Goal: Obtain resource: Obtain resource

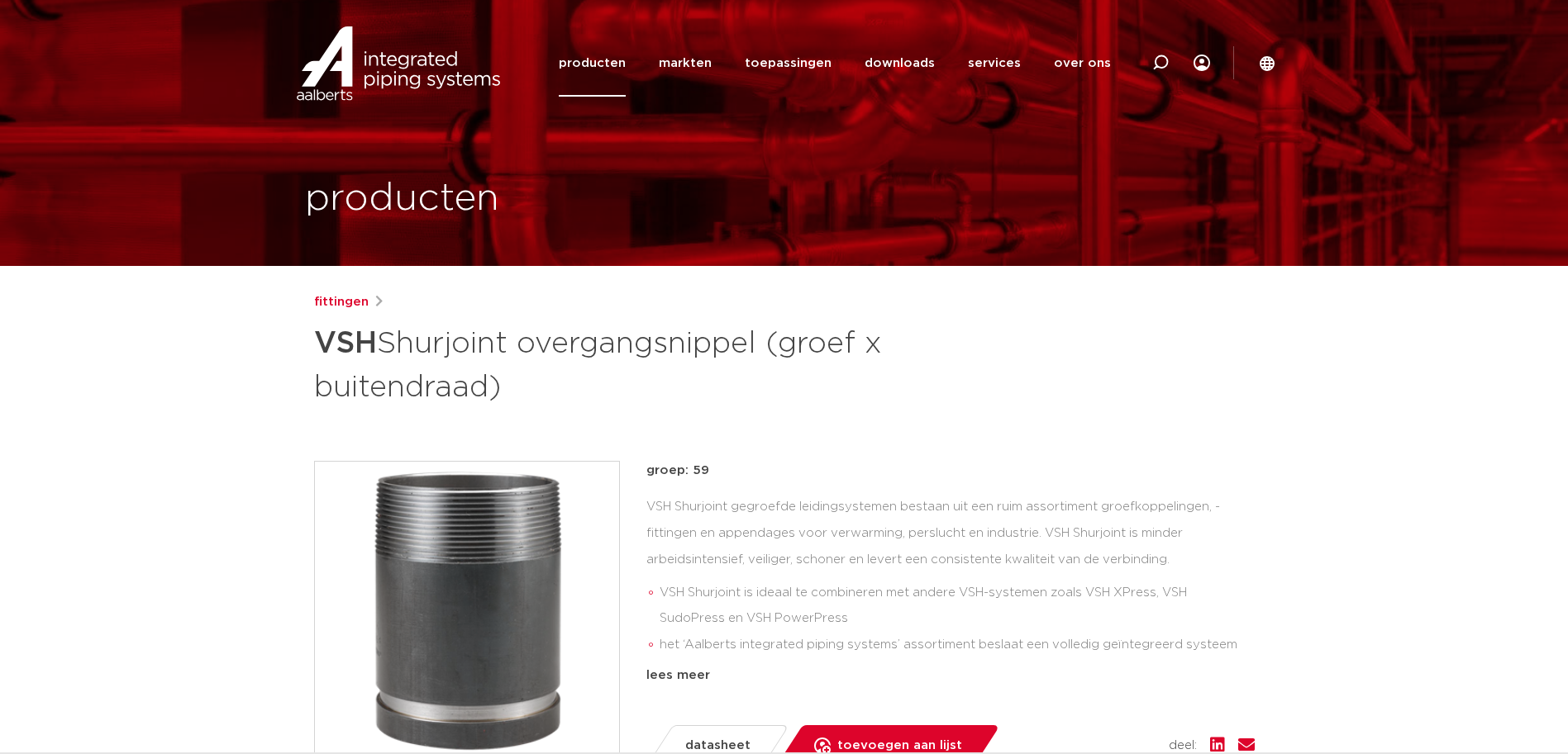
click at [596, 63] on link "producten" at bounding box center [592, 63] width 67 height 67
click at [591, 69] on link "producten" at bounding box center [592, 63] width 67 height 67
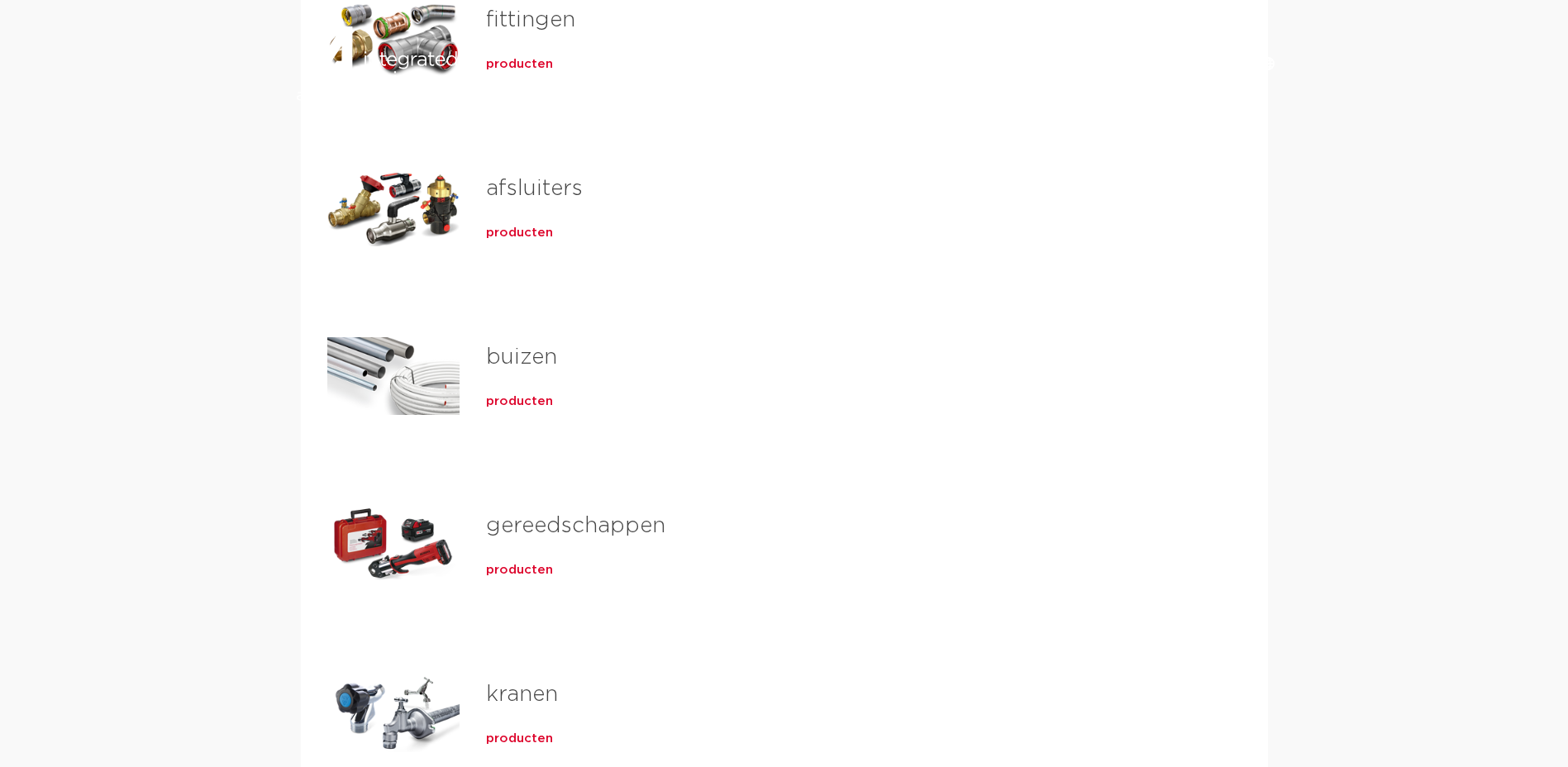
scroll to position [661, 0]
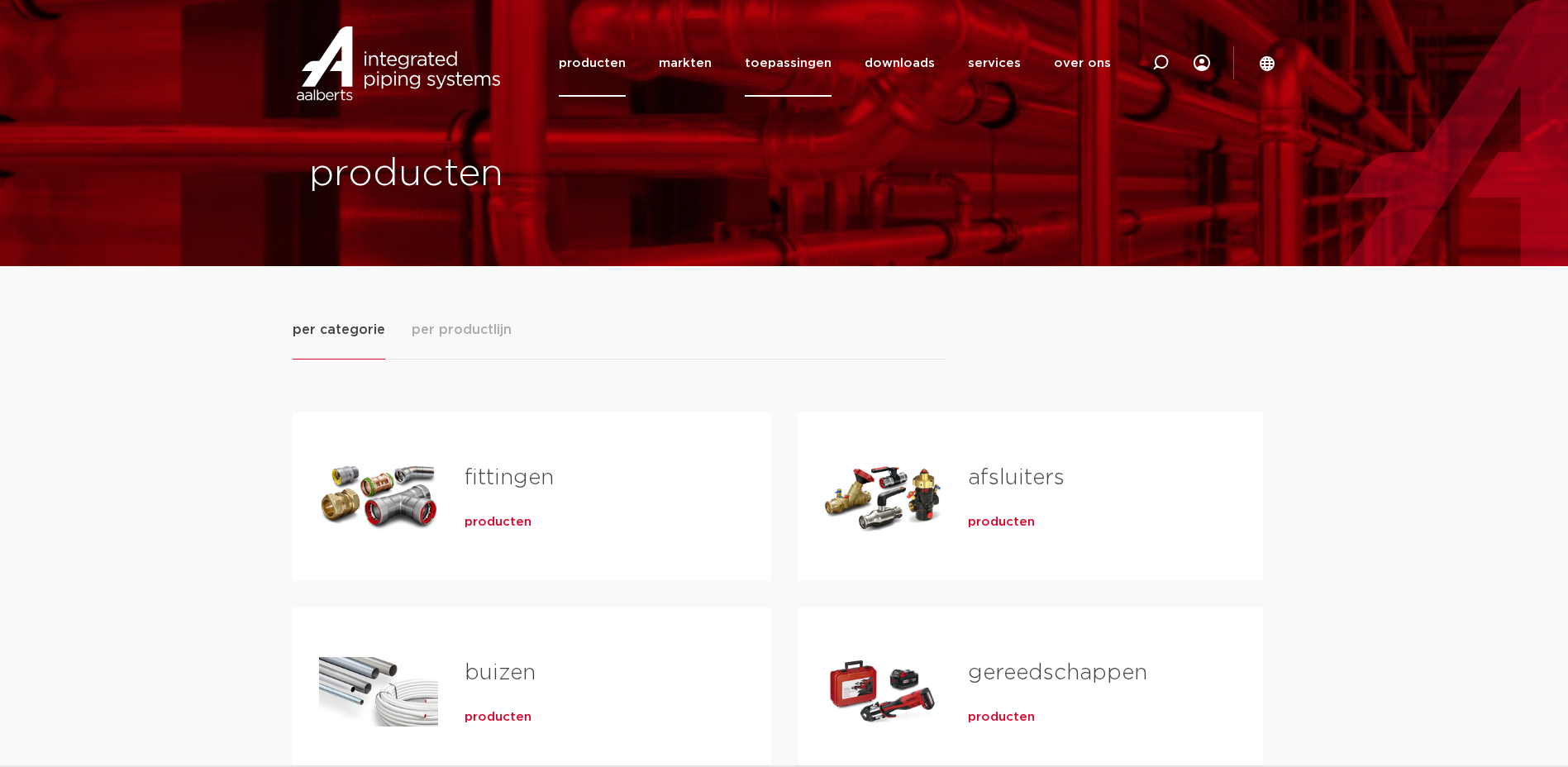
click at [784, 58] on link "toepassingen" at bounding box center [788, 63] width 87 height 67
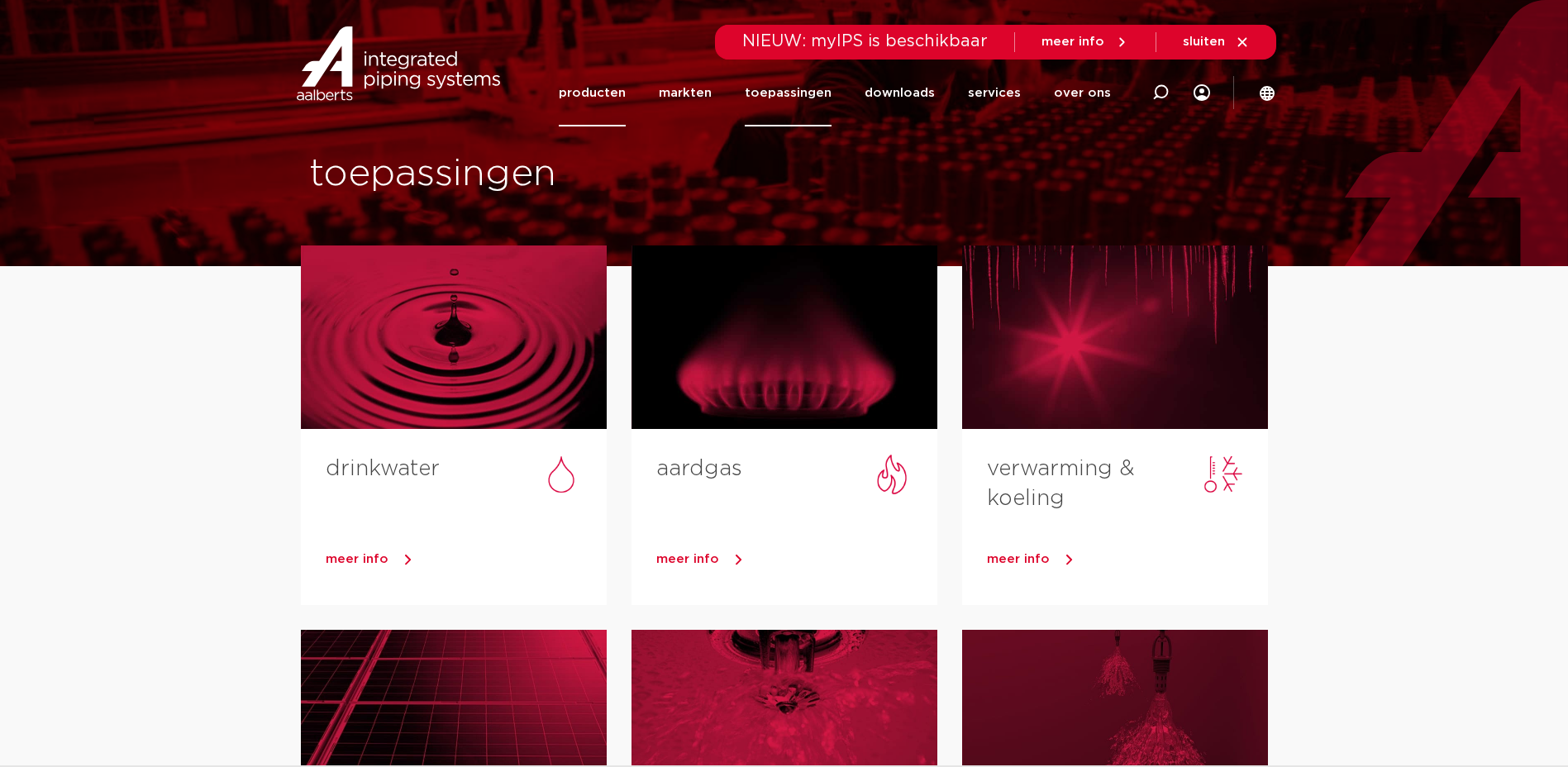
click at [619, 98] on link "producten" at bounding box center [592, 92] width 67 height 67
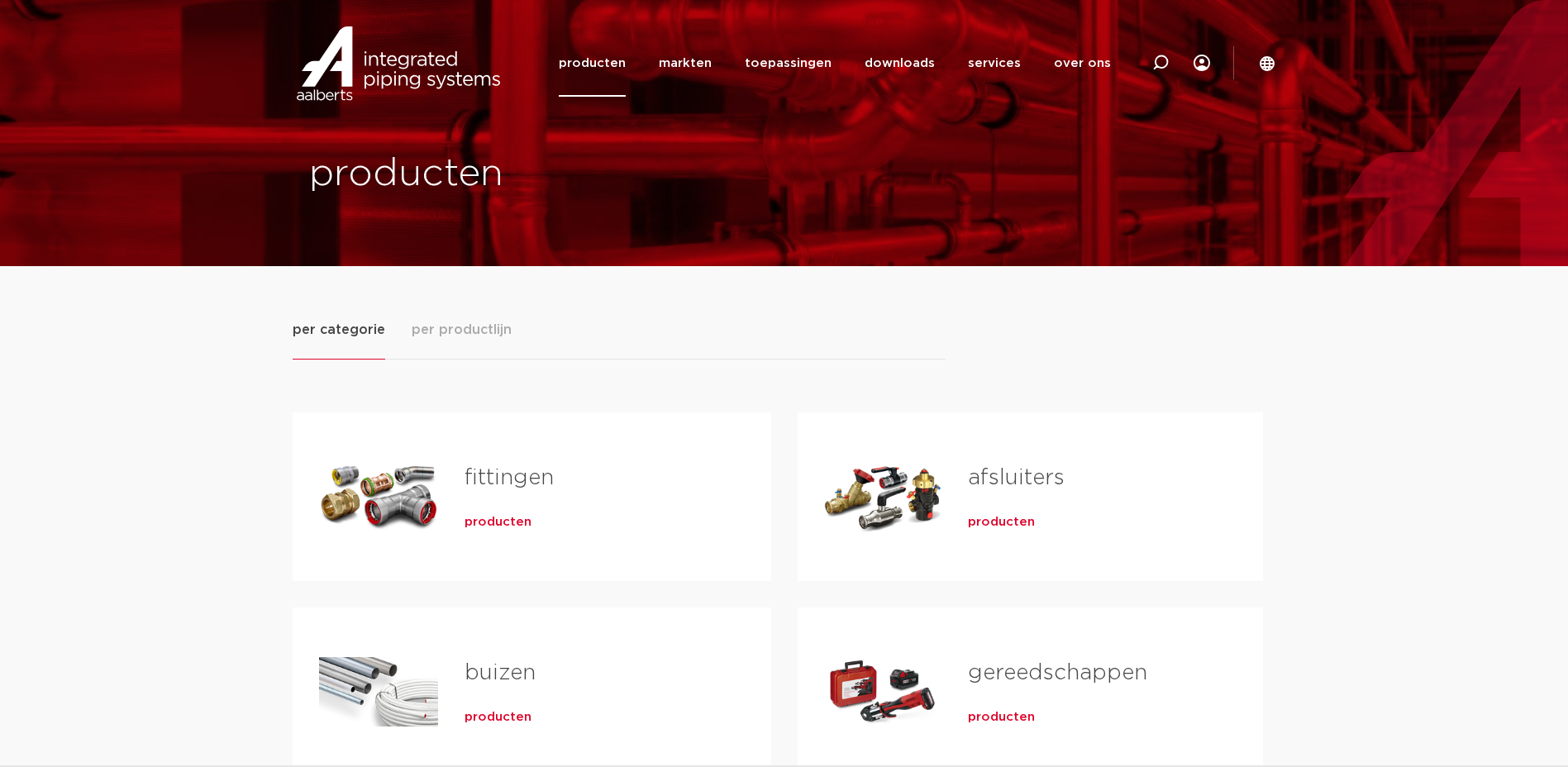
click at [497, 337] on span "per productlijn" at bounding box center [461, 329] width 100 height 19
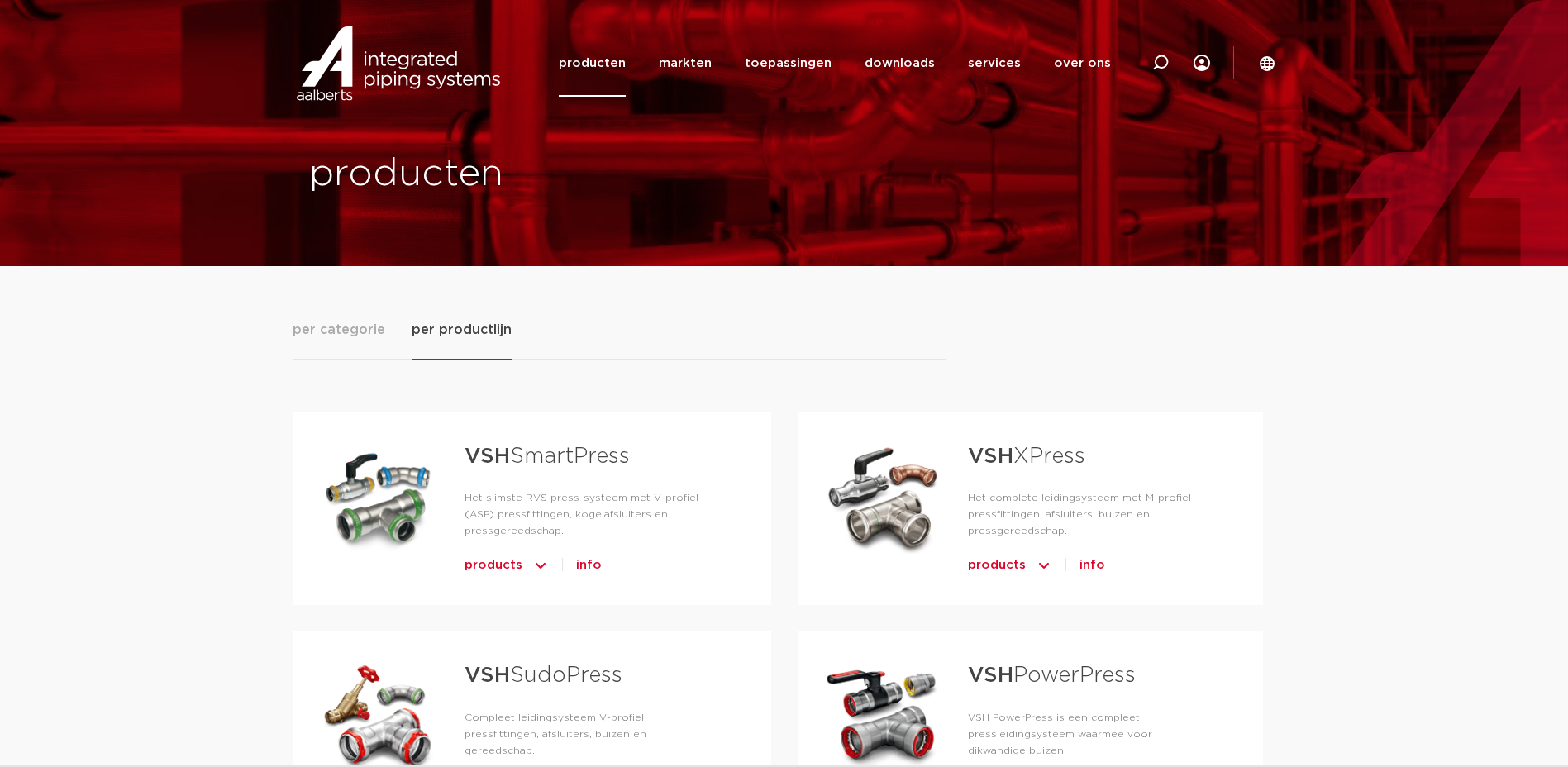
scroll to position [248, 0]
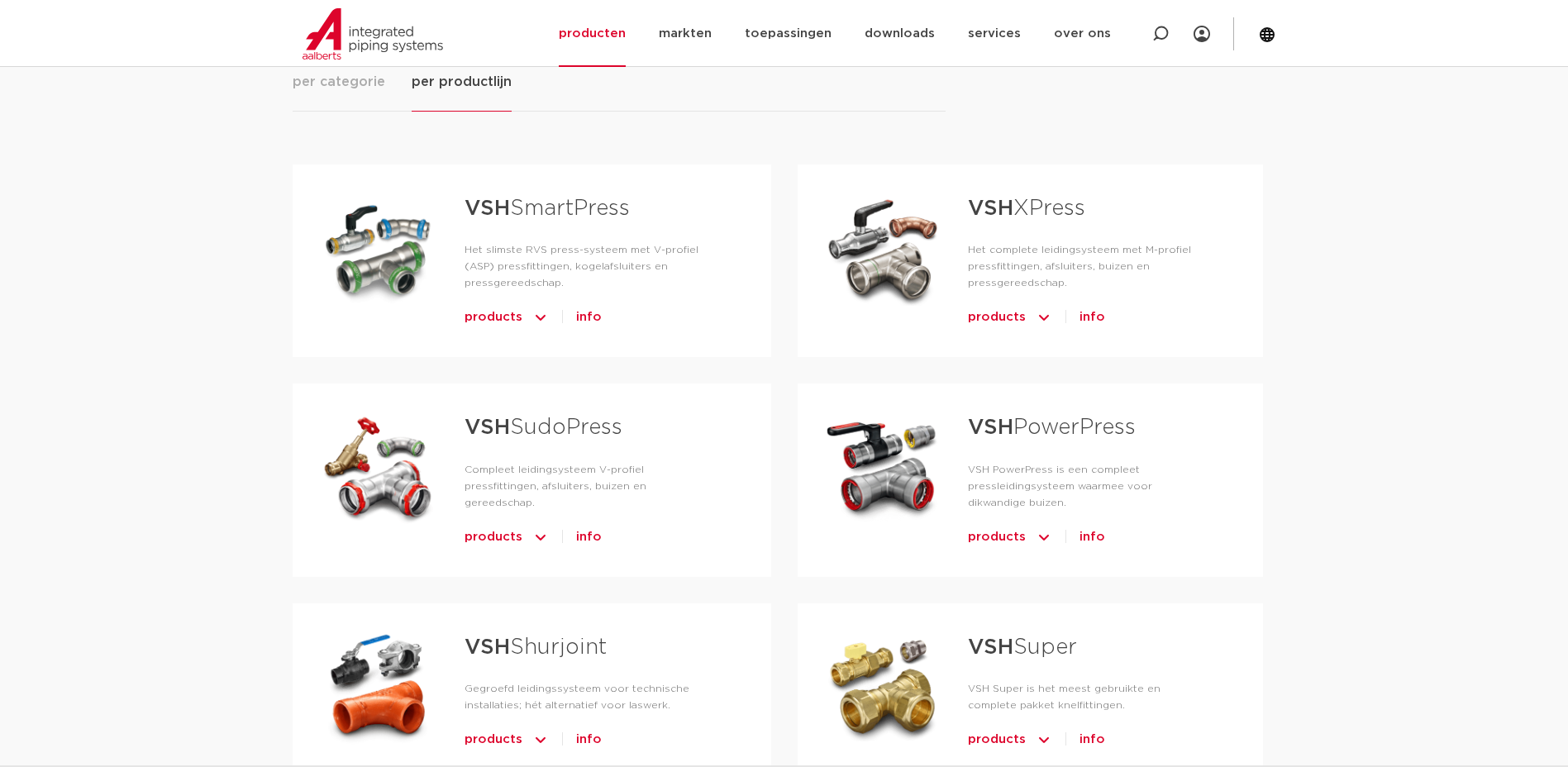
click at [559, 636] on link "VSH Shurjoint" at bounding box center [536, 647] width 142 height 21
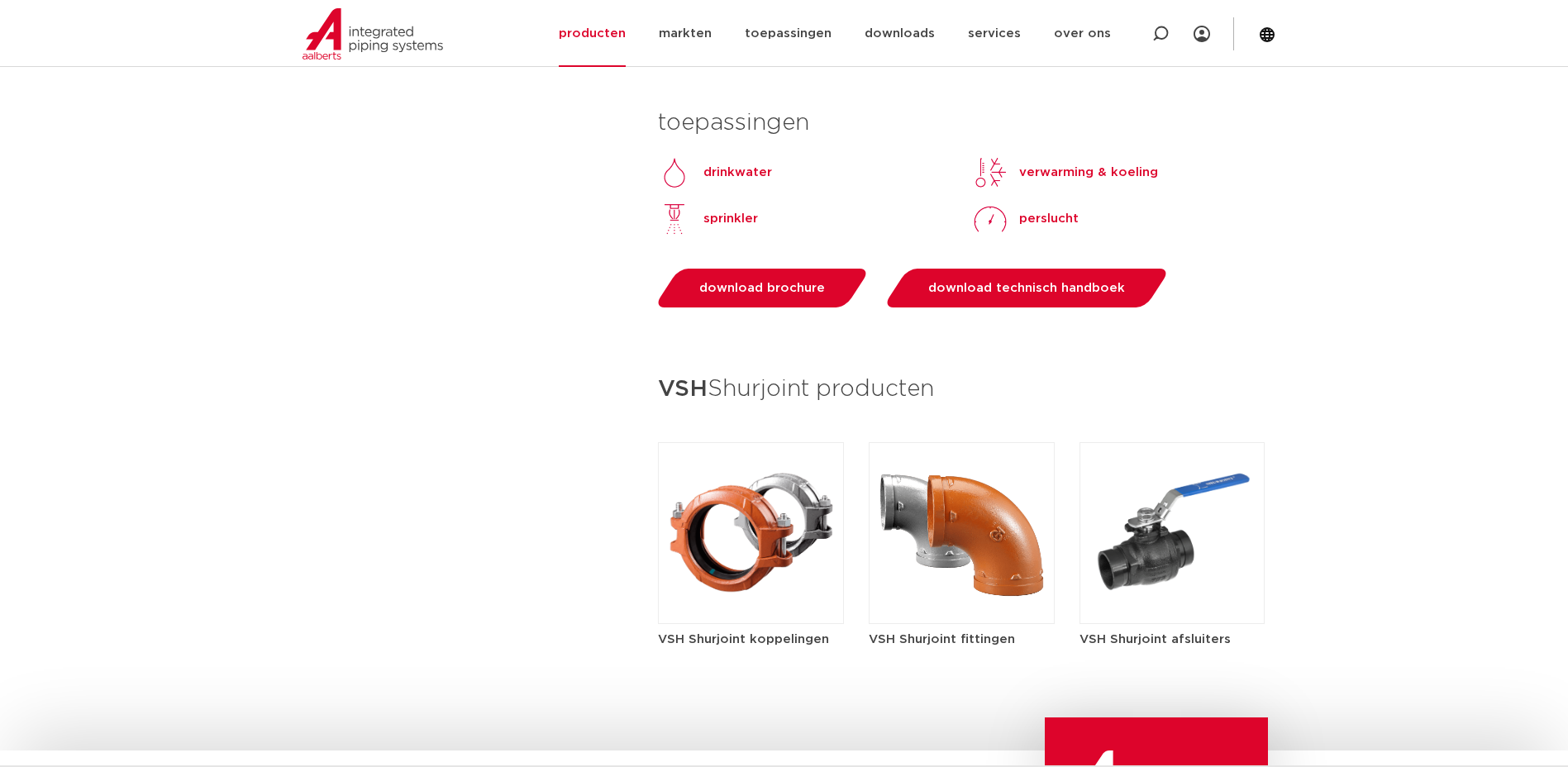
scroll to position [1736, 0]
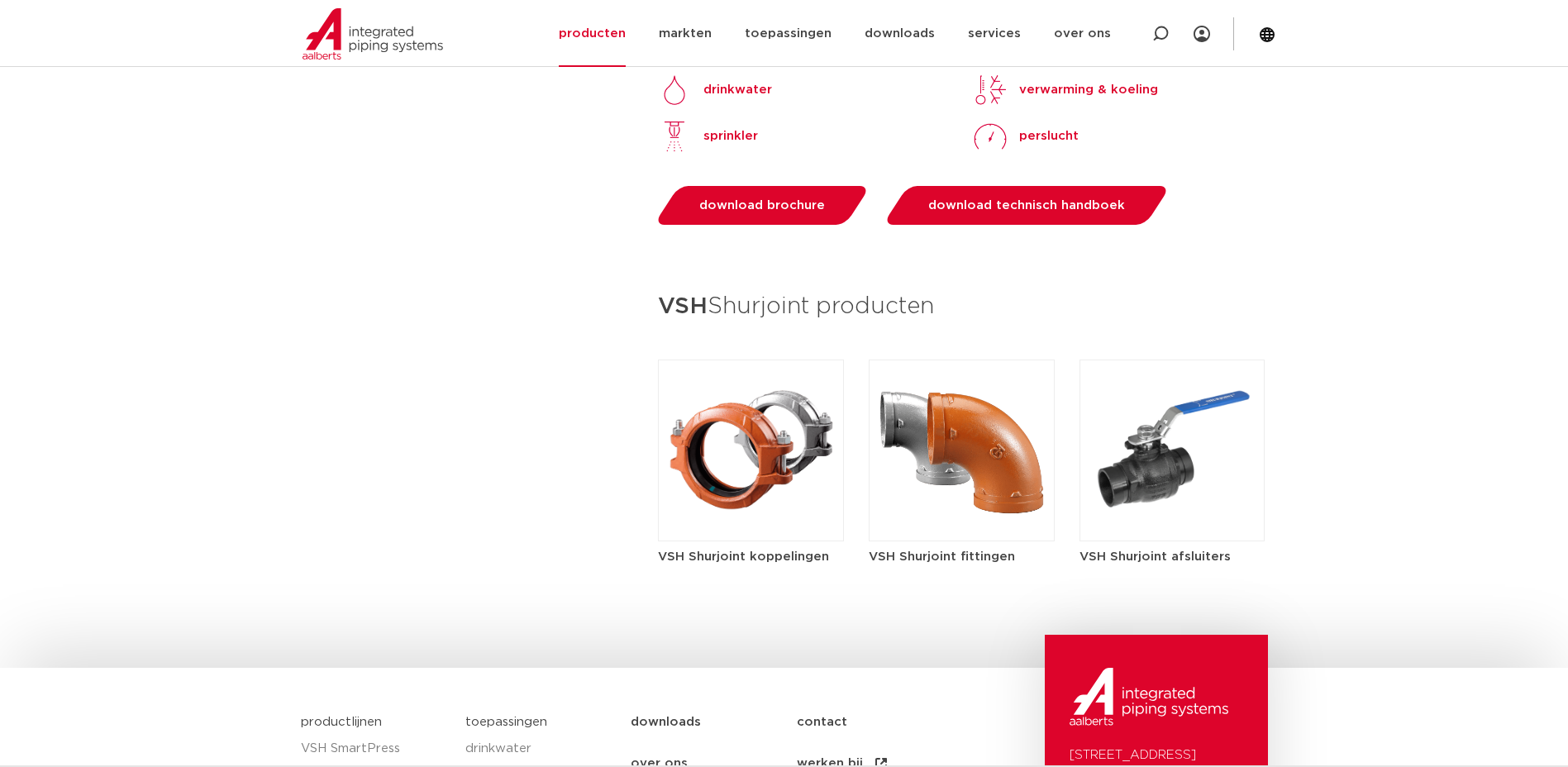
click at [955, 518] on img at bounding box center [962, 450] width 186 height 182
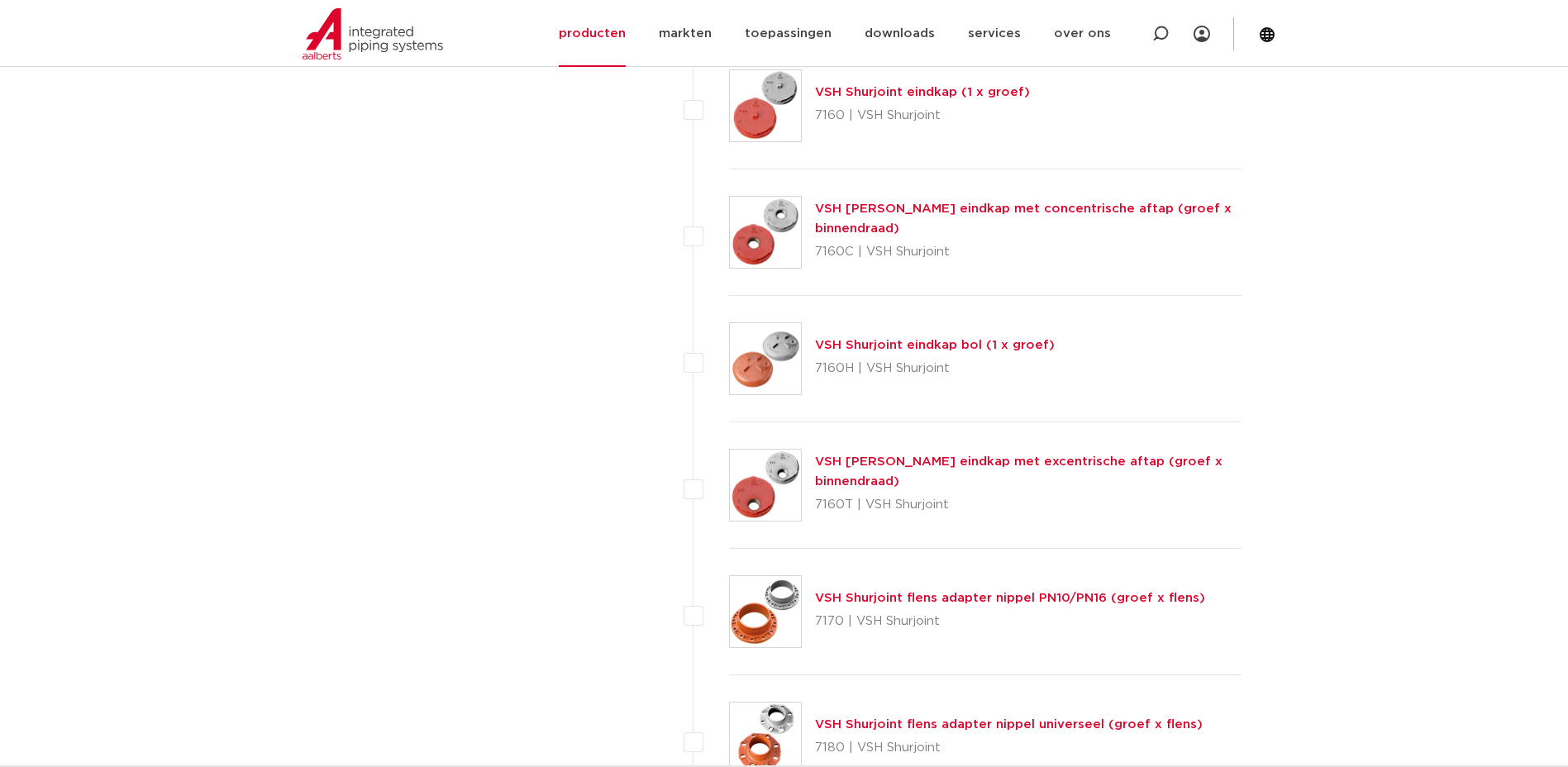
scroll to position [3390, 0]
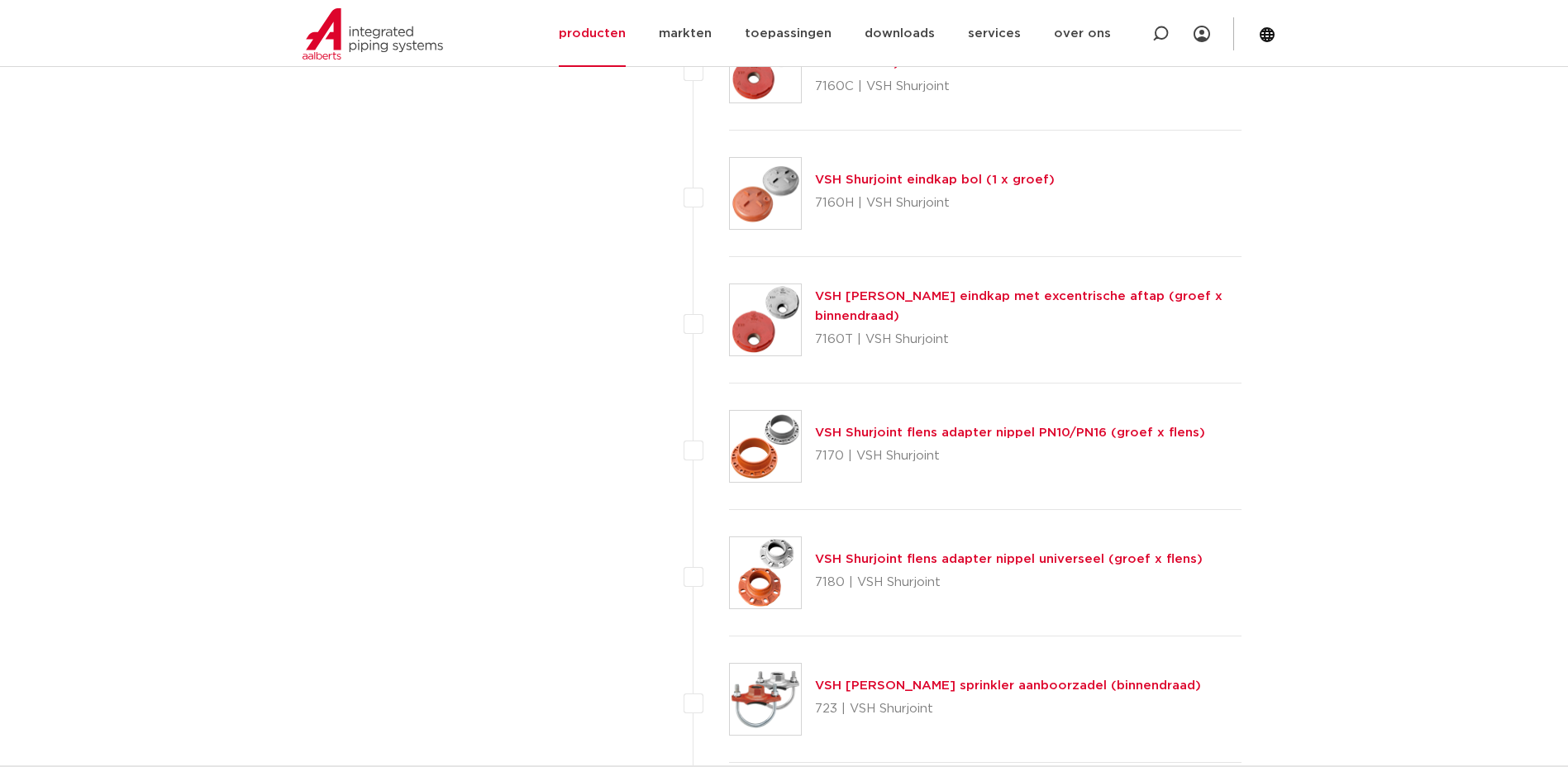
click at [883, 436] on link "VSH Shurjoint flens adapter nippel PN10/PN16 (groef x flens)" at bounding box center [1010, 432] width 390 height 13
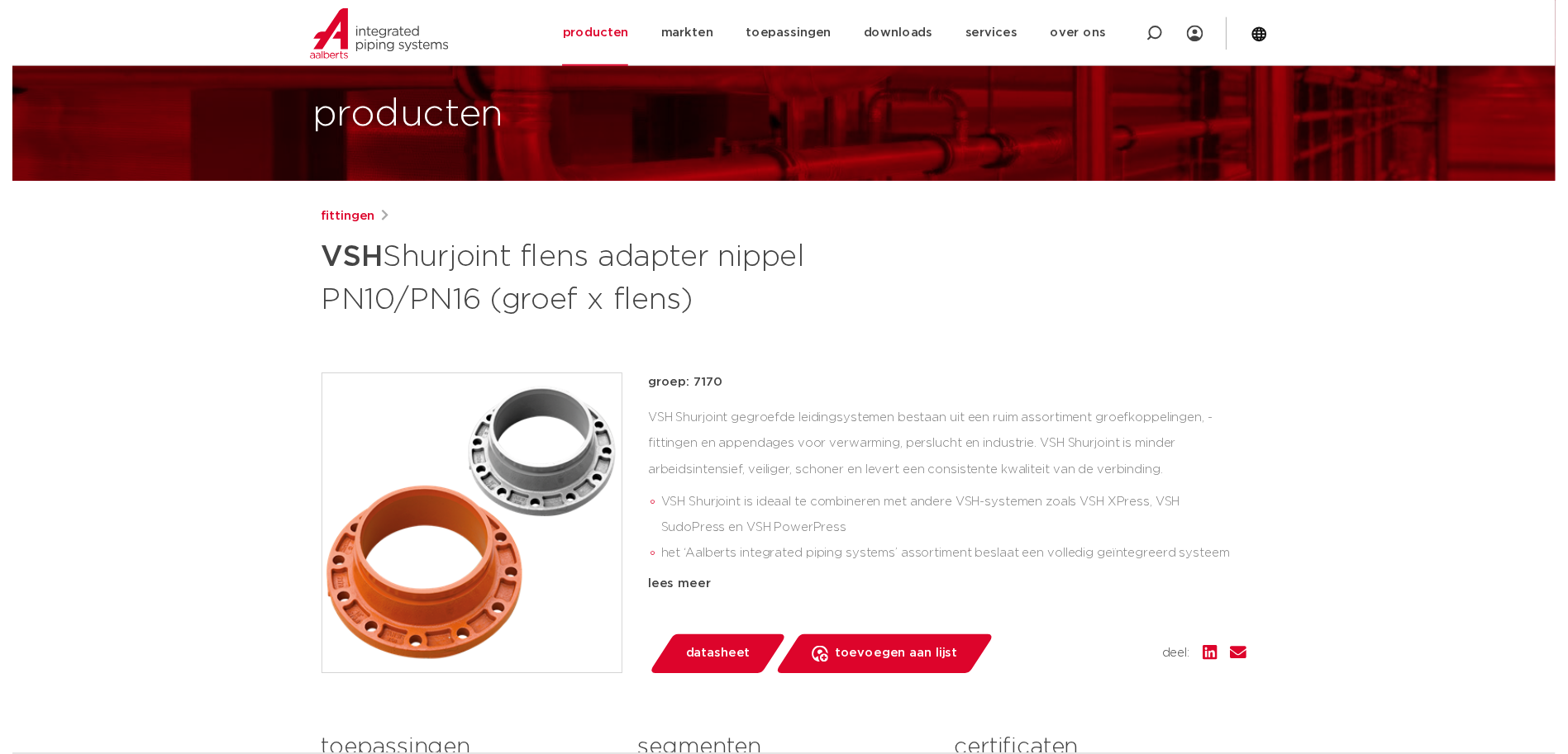
scroll to position [166, 0]
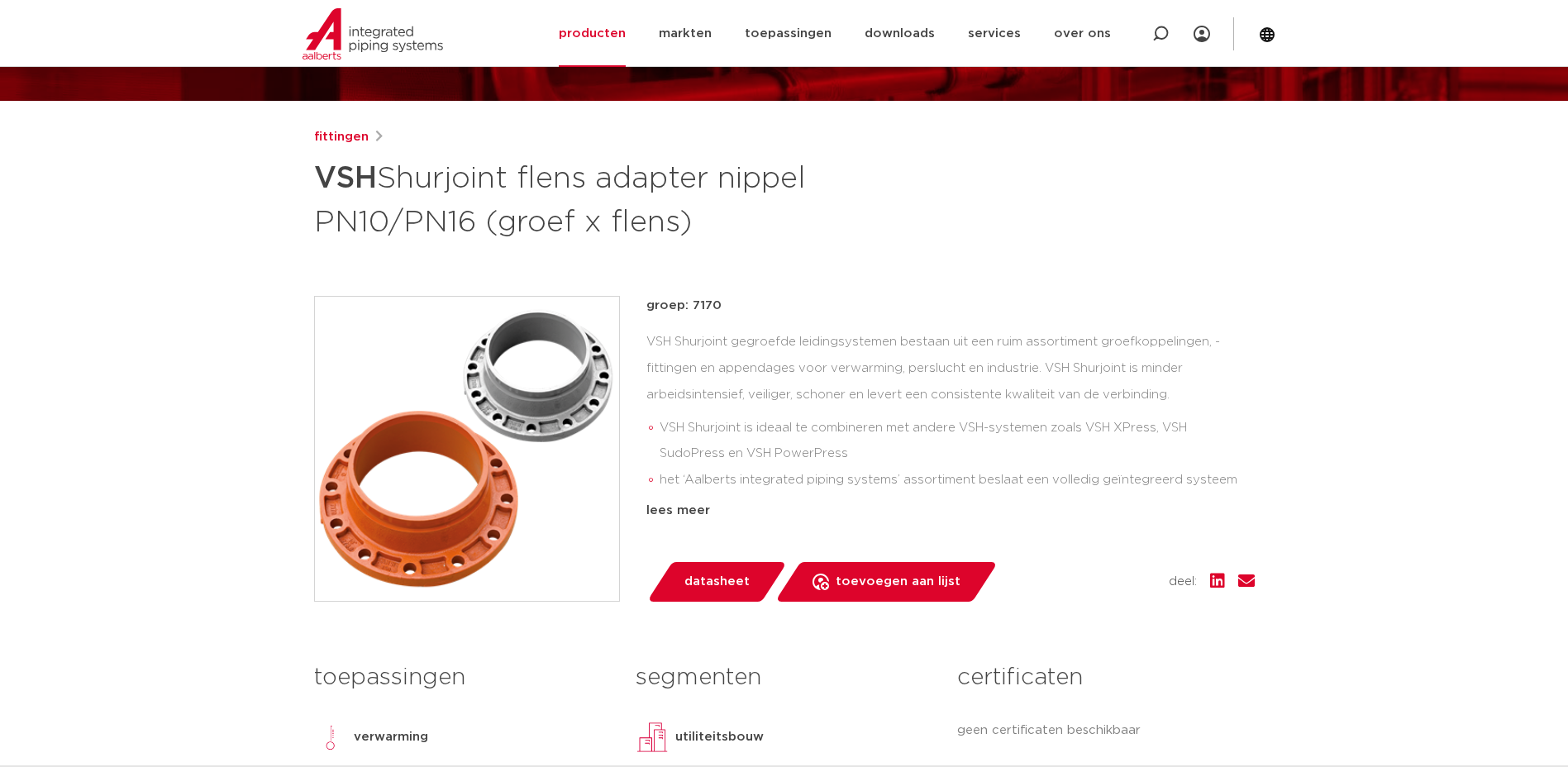
click at [748, 573] on link "datasheet" at bounding box center [717, 581] width 140 height 40
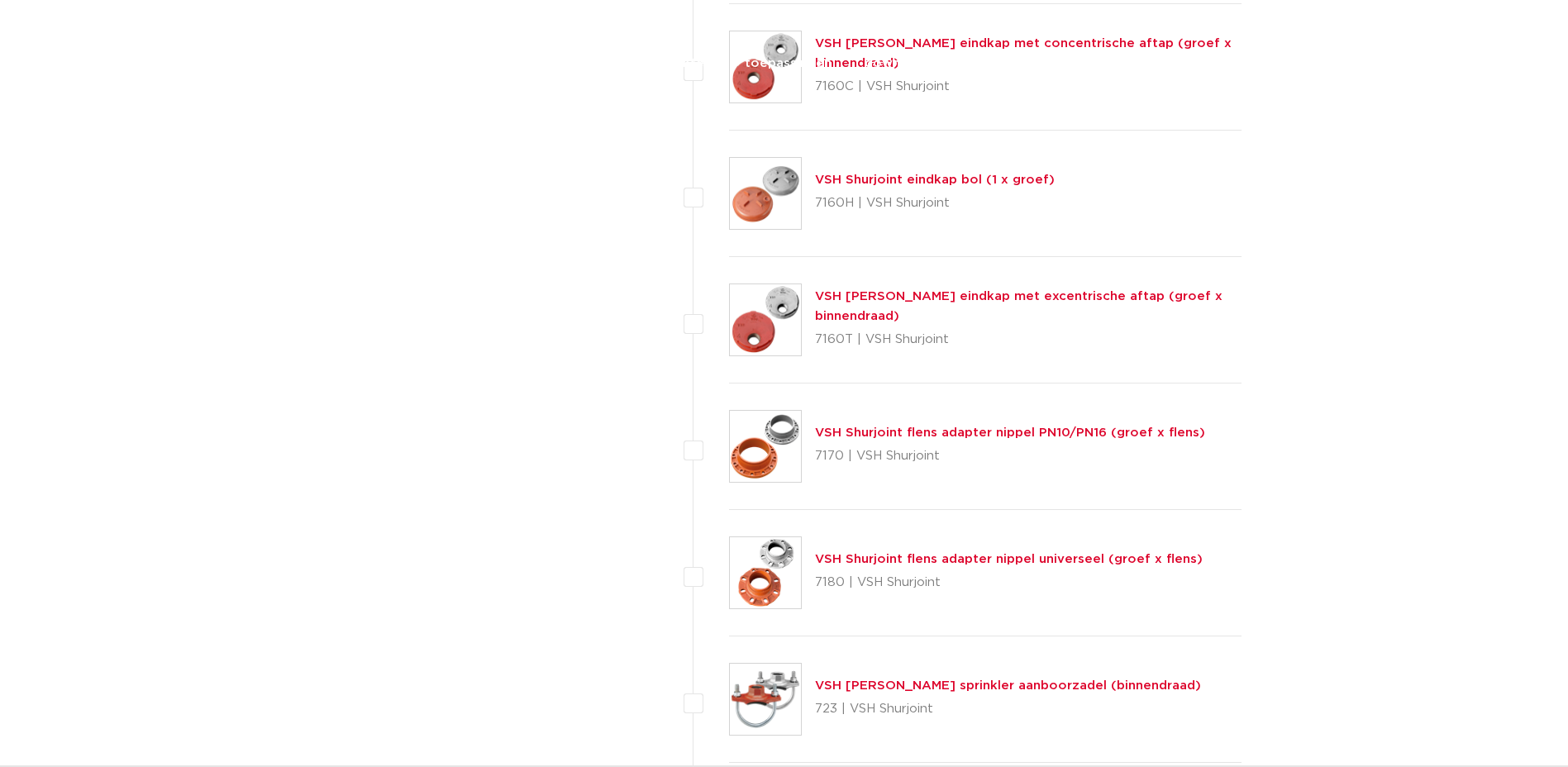
click at [1010, 555] on link "VSH Shurjoint flens adapter nippel universeel (groef x flens)" at bounding box center [1009, 559] width 387 height 13
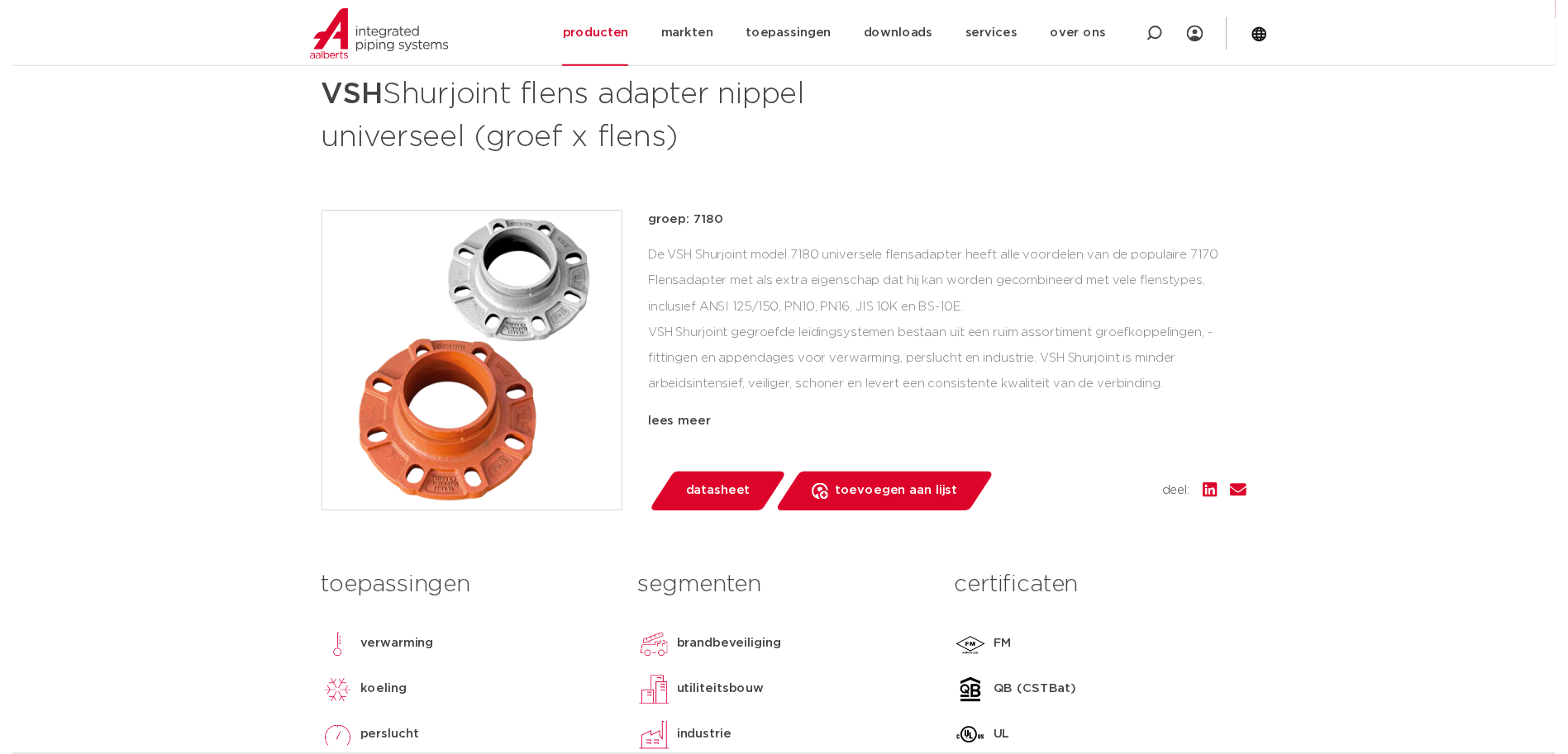
scroll to position [413, 0]
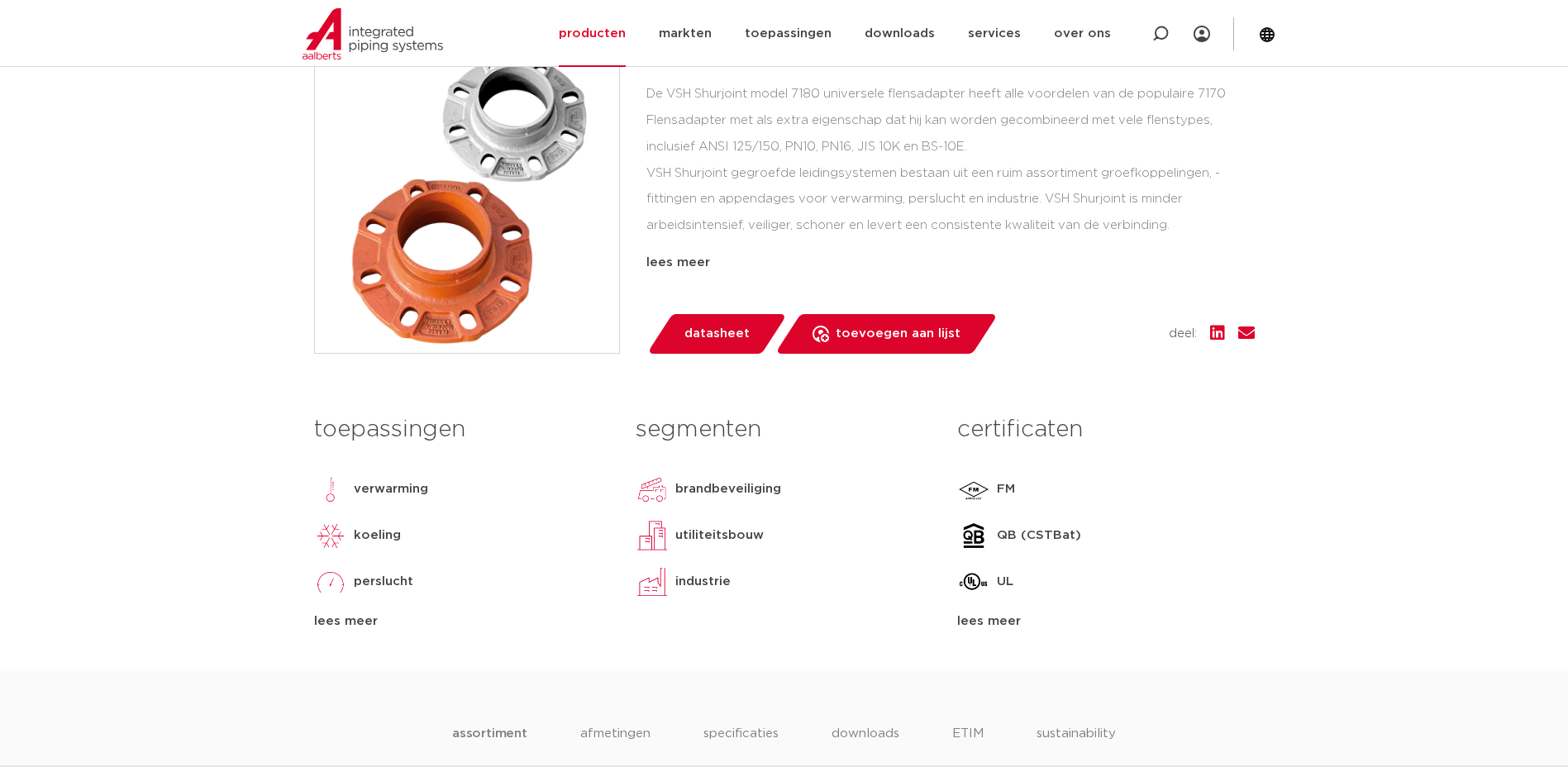
click at [709, 332] on span "datasheet" at bounding box center [717, 333] width 65 height 26
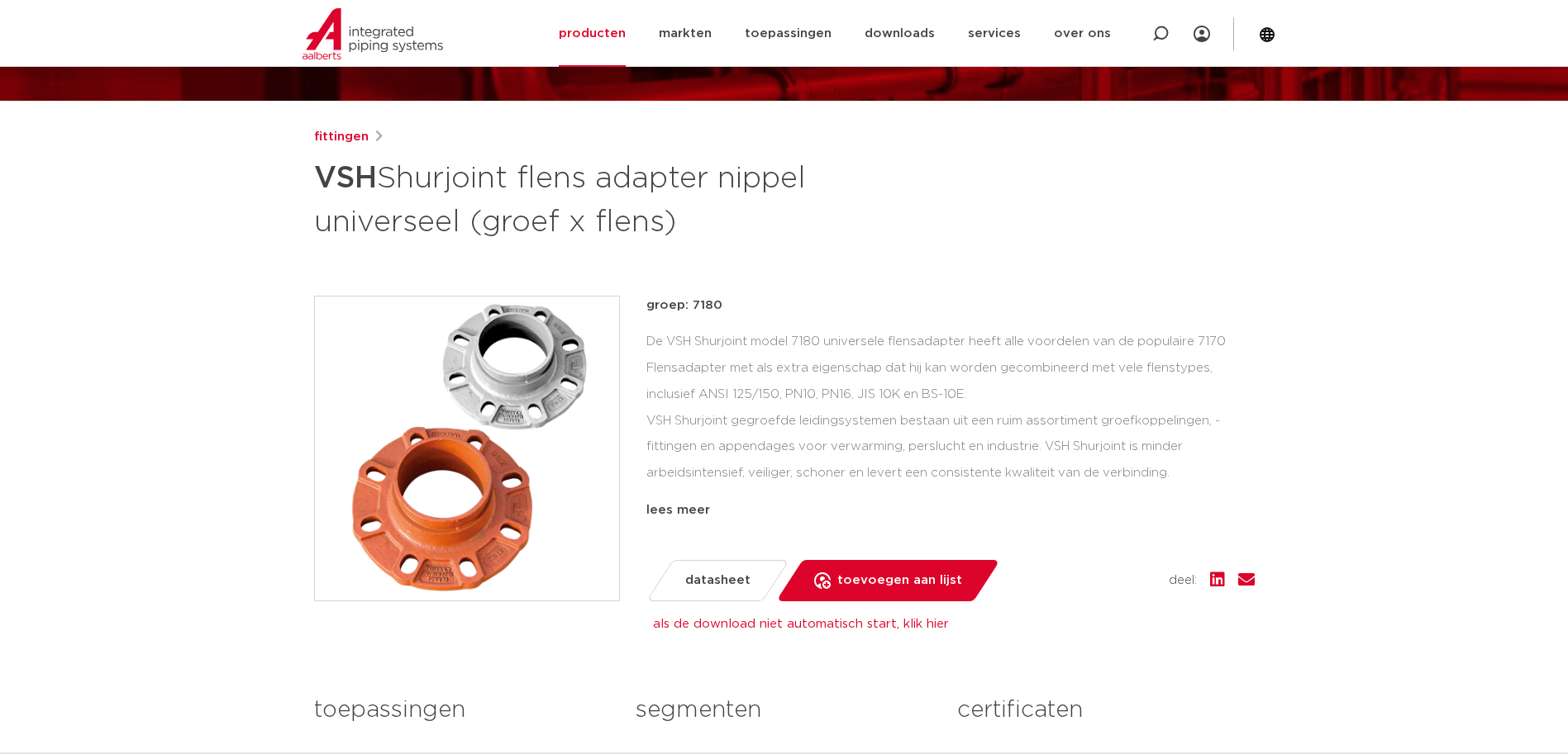
scroll to position [82, 0]
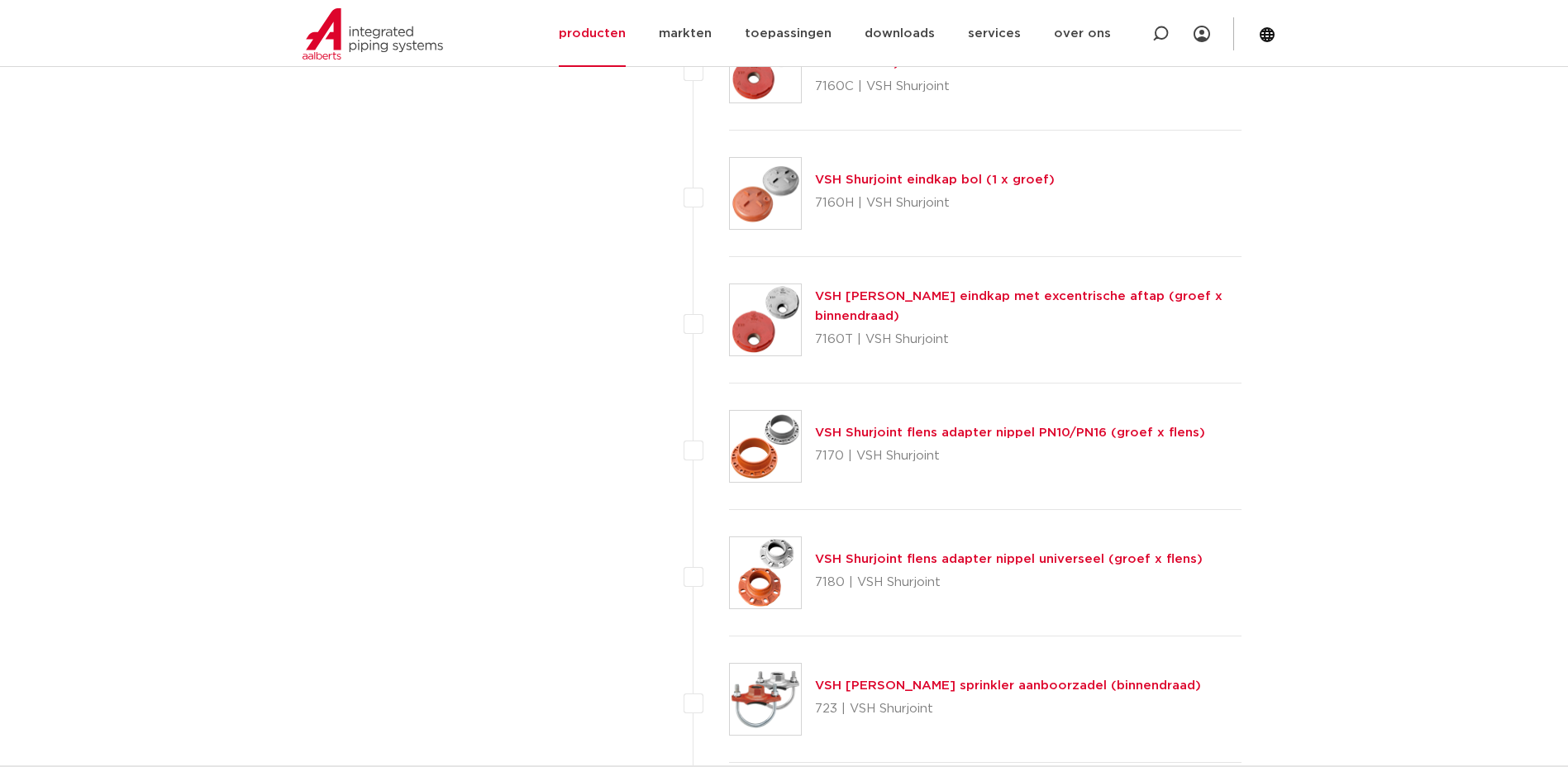
scroll to position [3472, 0]
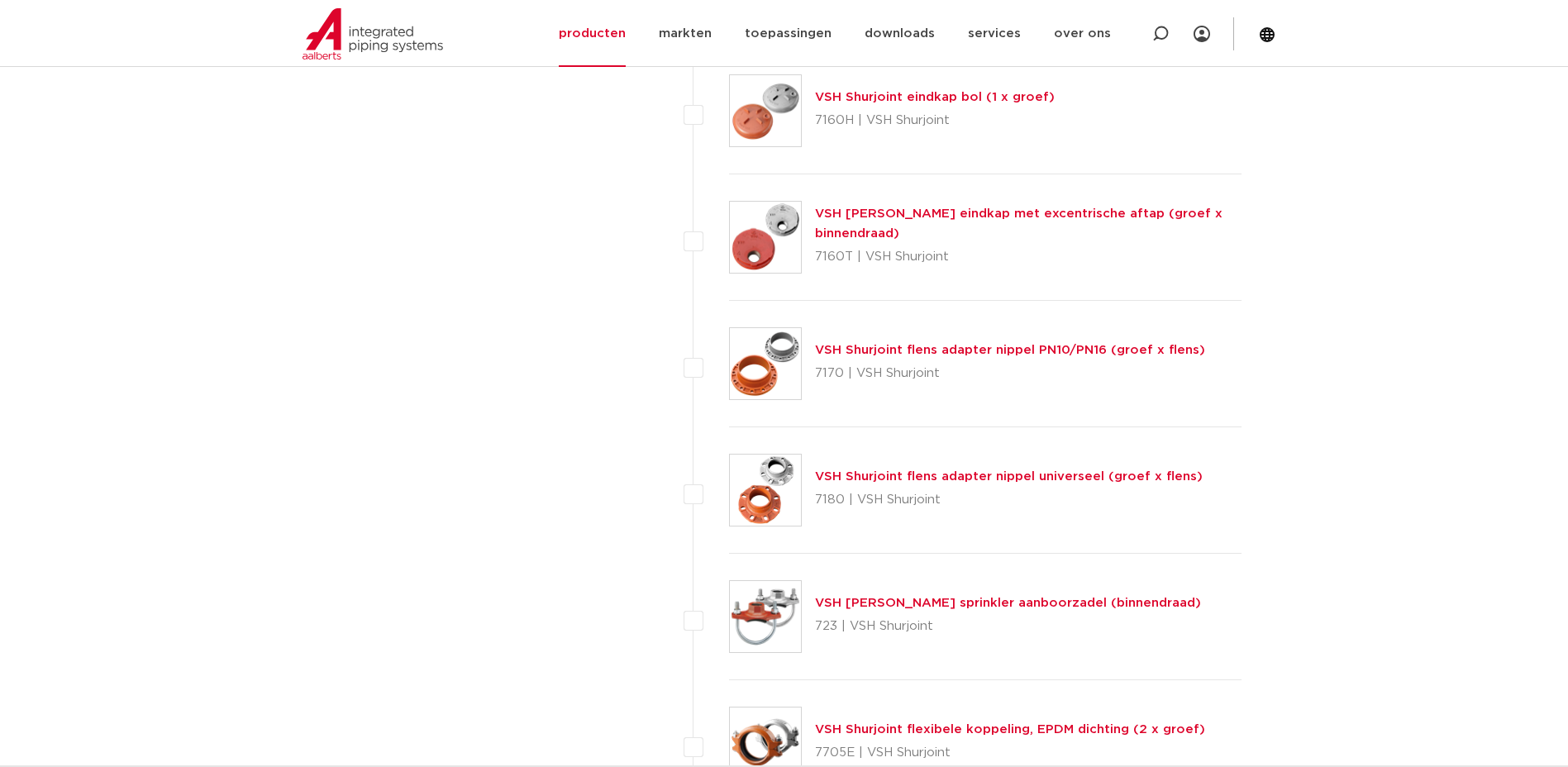
click at [876, 482] on link "VSH Shurjoint flens adapter nippel universeel (groef x flens)" at bounding box center [1009, 476] width 387 height 13
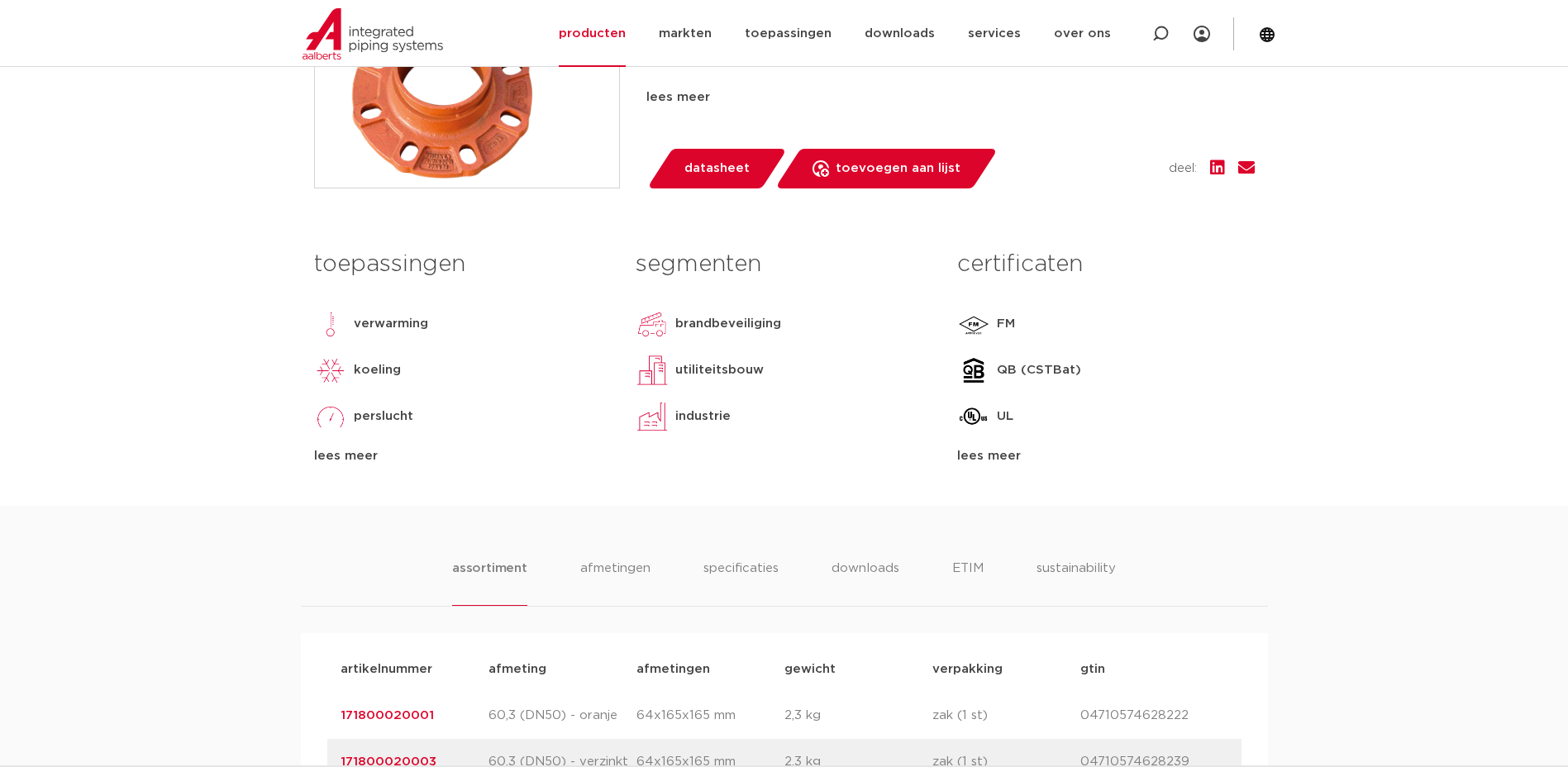
scroll to position [909, 0]
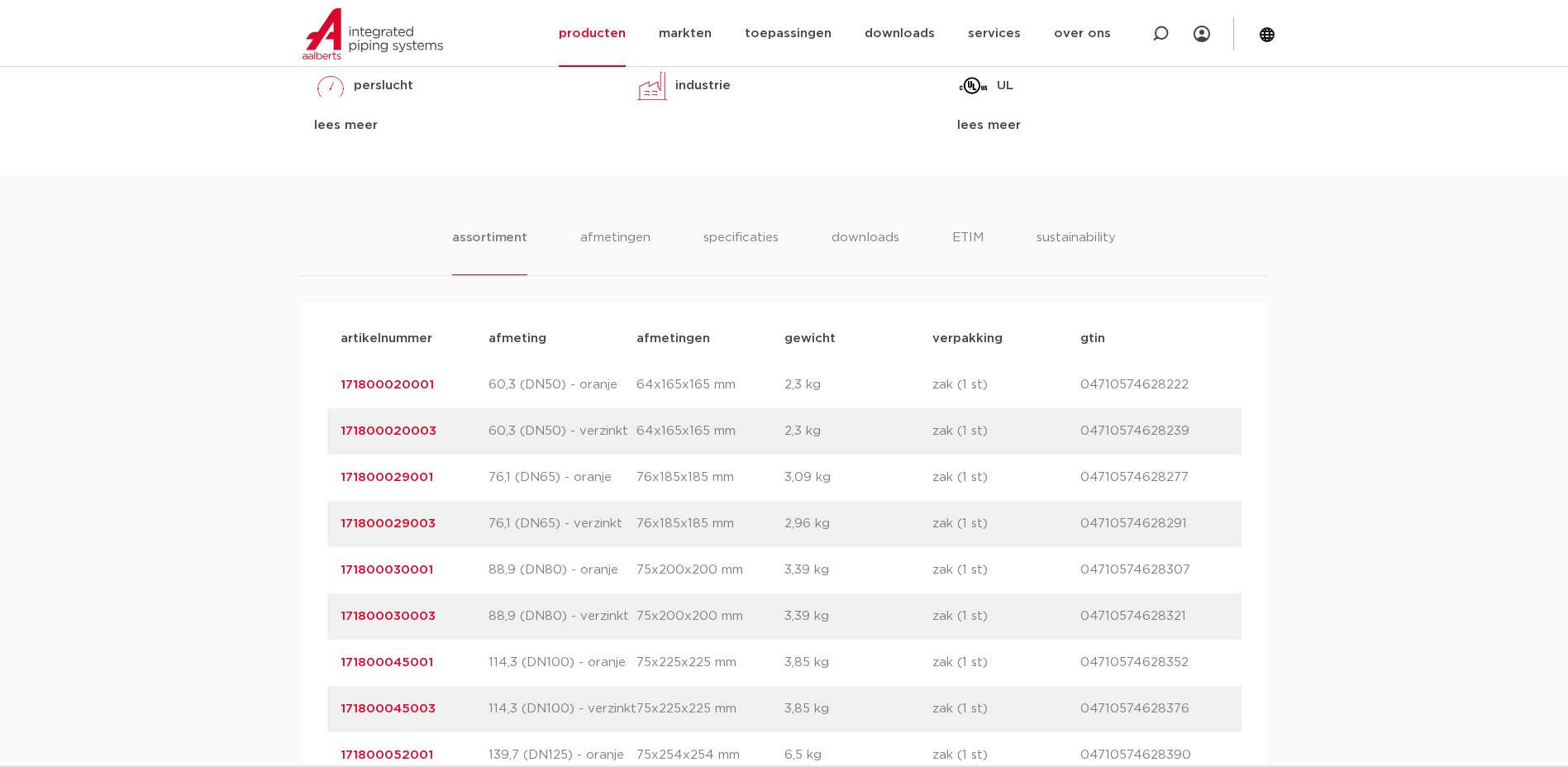
drag, startPoint x: 440, startPoint y: 382, endPoint x: 341, endPoint y: 375, distance: 99.2
click at [341, 375] on div "artikelnummer 171800020001 afmeting 60,3 (DN50) - oranje [GEOGRAPHIC_DATA] 64x1…" at bounding box center [784, 385] width 914 height 46
copy link "171800020001"
click at [1412, 148] on body "Zoeken producten markten toepassingen downloads alle downloads certificaten cad…" at bounding box center [784, 622] width 1568 height 3062
drag, startPoint x: 436, startPoint y: 476, endPoint x: 338, endPoint y: 463, distance: 98.9
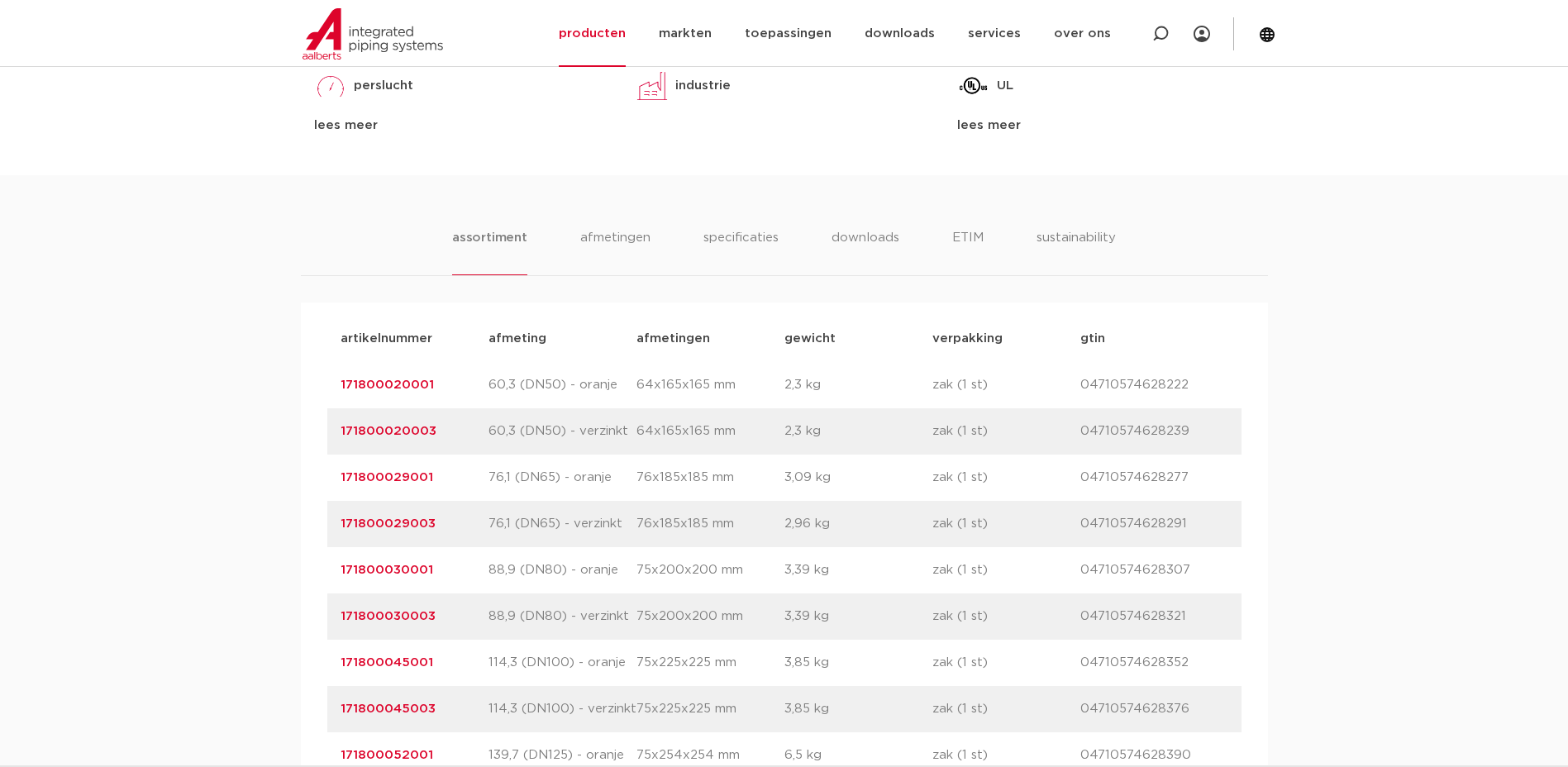
click at [338, 463] on div "artikelnummer 171800029001 afmeting 76,1 (DN65) - oranje [GEOGRAPHIC_DATA] 76x1…" at bounding box center [784, 477] width 914 height 46
copy link "171800029001"
drag, startPoint x: 428, startPoint y: 568, endPoint x: 340, endPoint y: 569, distance: 88.0
click at [341, 569] on p "171800030001" at bounding box center [415, 570] width 148 height 19
copy link "171800030001"
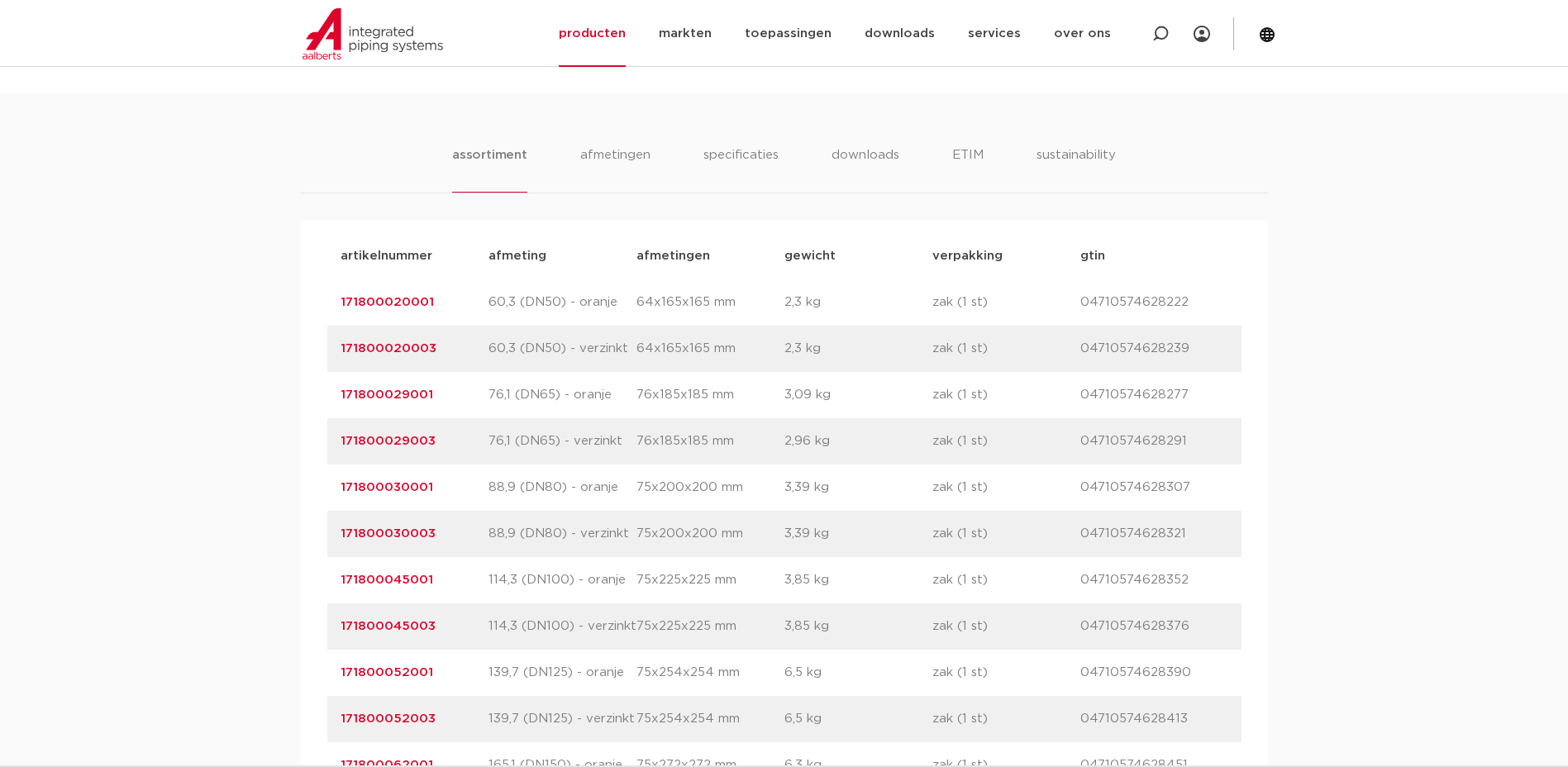
scroll to position [1075, 0]
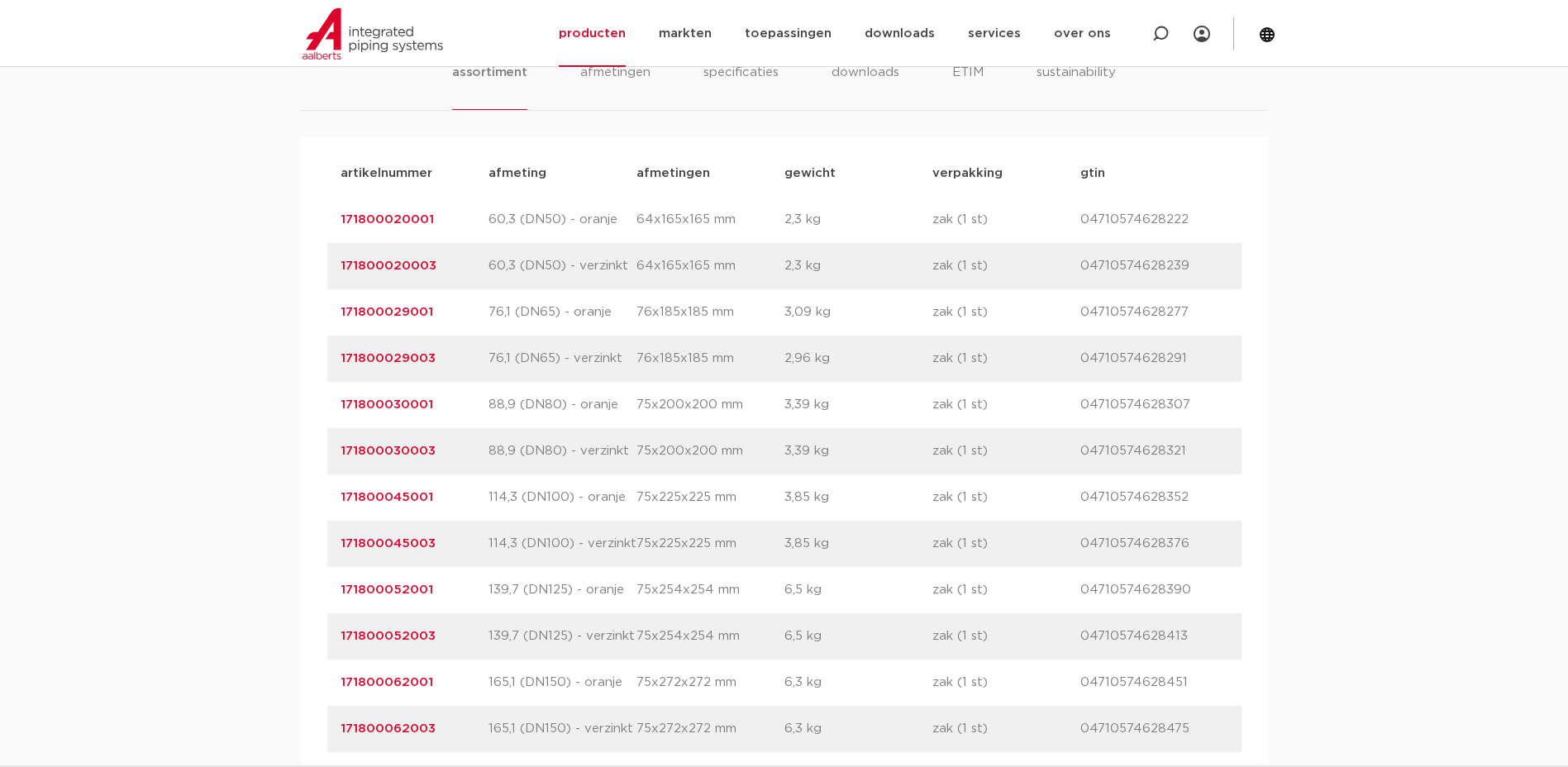
drag, startPoint x: 439, startPoint y: 495, endPoint x: 342, endPoint y: 497, distance: 97.0
click at [342, 497] on p "171800045001" at bounding box center [415, 498] width 148 height 19
copy link "171800045001"
drag, startPoint x: 438, startPoint y: 587, endPoint x: 339, endPoint y: 586, distance: 99.0
click at [339, 586] on div "artikelnummer 171800052001 afmeting 139,7 (DN125) - oranje [GEOGRAPHIC_DATA] 75…" at bounding box center [784, 591] width 914 height 46
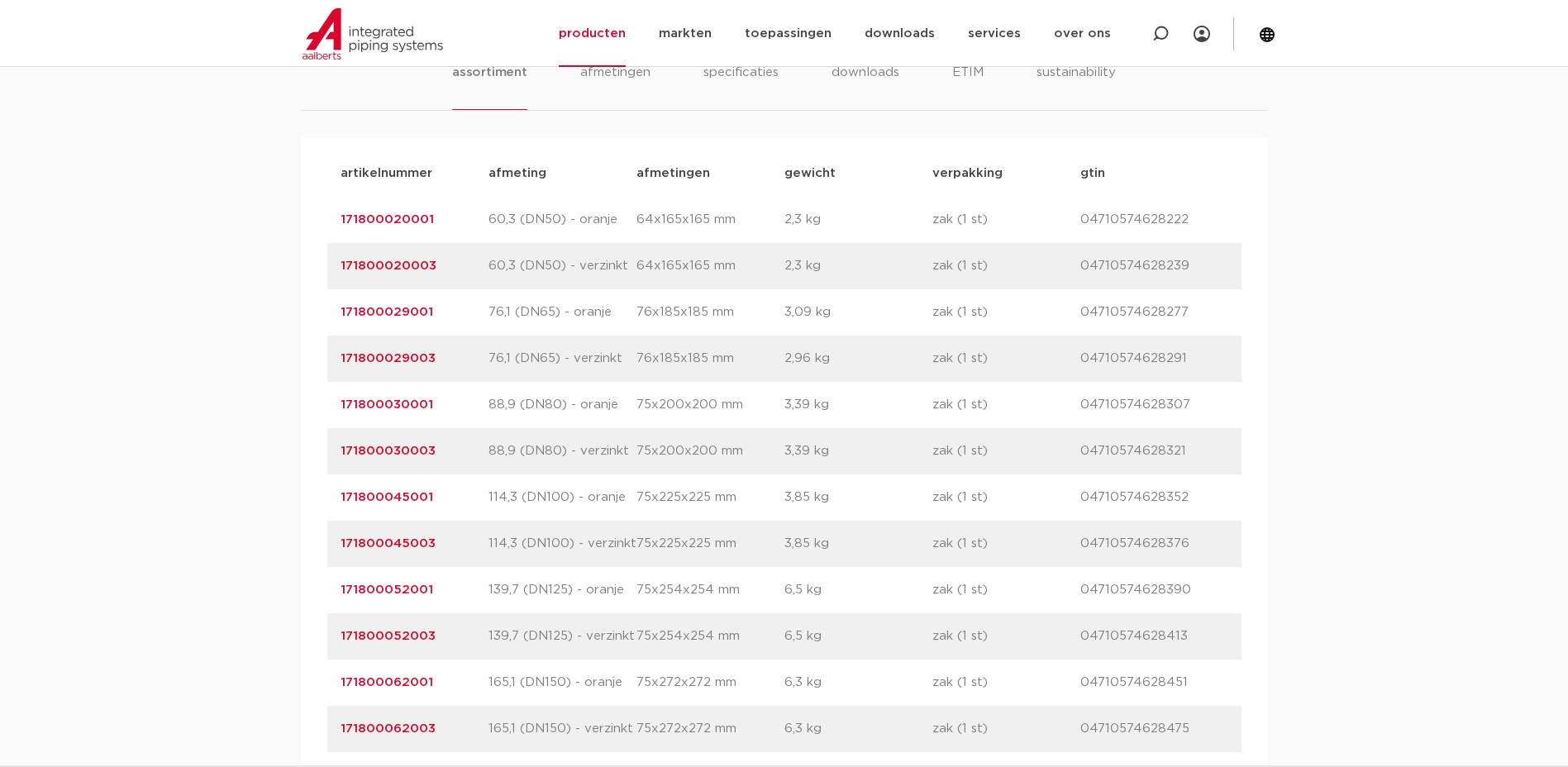
copy link "171800052001"
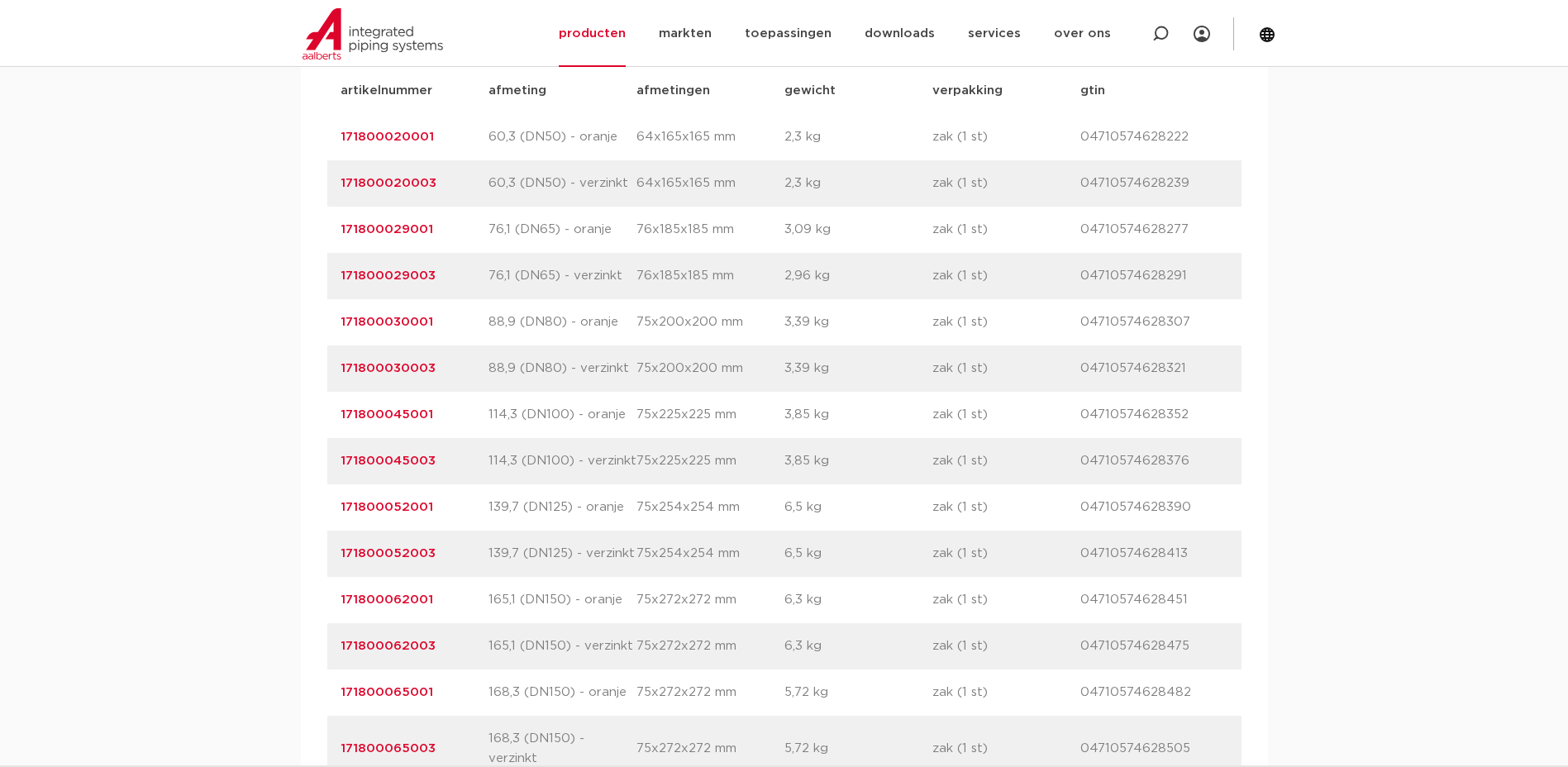
scroll to position [1240, 0]
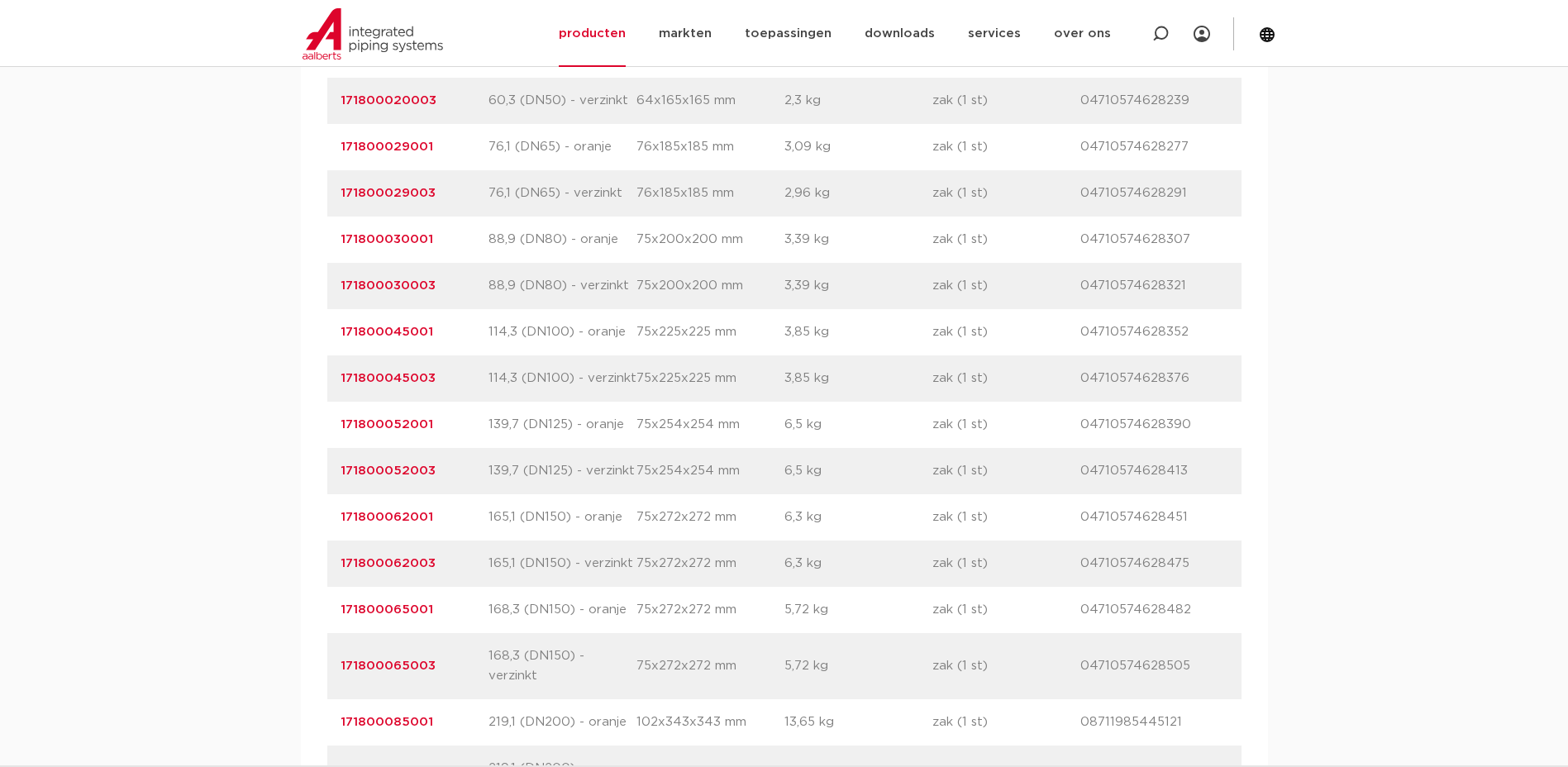
drag, startPoint x: 438, startPoint y: 610, endPoint x: 319, endPoint y: 610, distance: 119.0
click at [319, 610] on div "artikelnummer afmeting [GEOGRAPHIC_DATA] gewicht verpakking gtin artikelnummer …" at bounding box center [784, 398] width 968 height 853
copy link "171800065001"
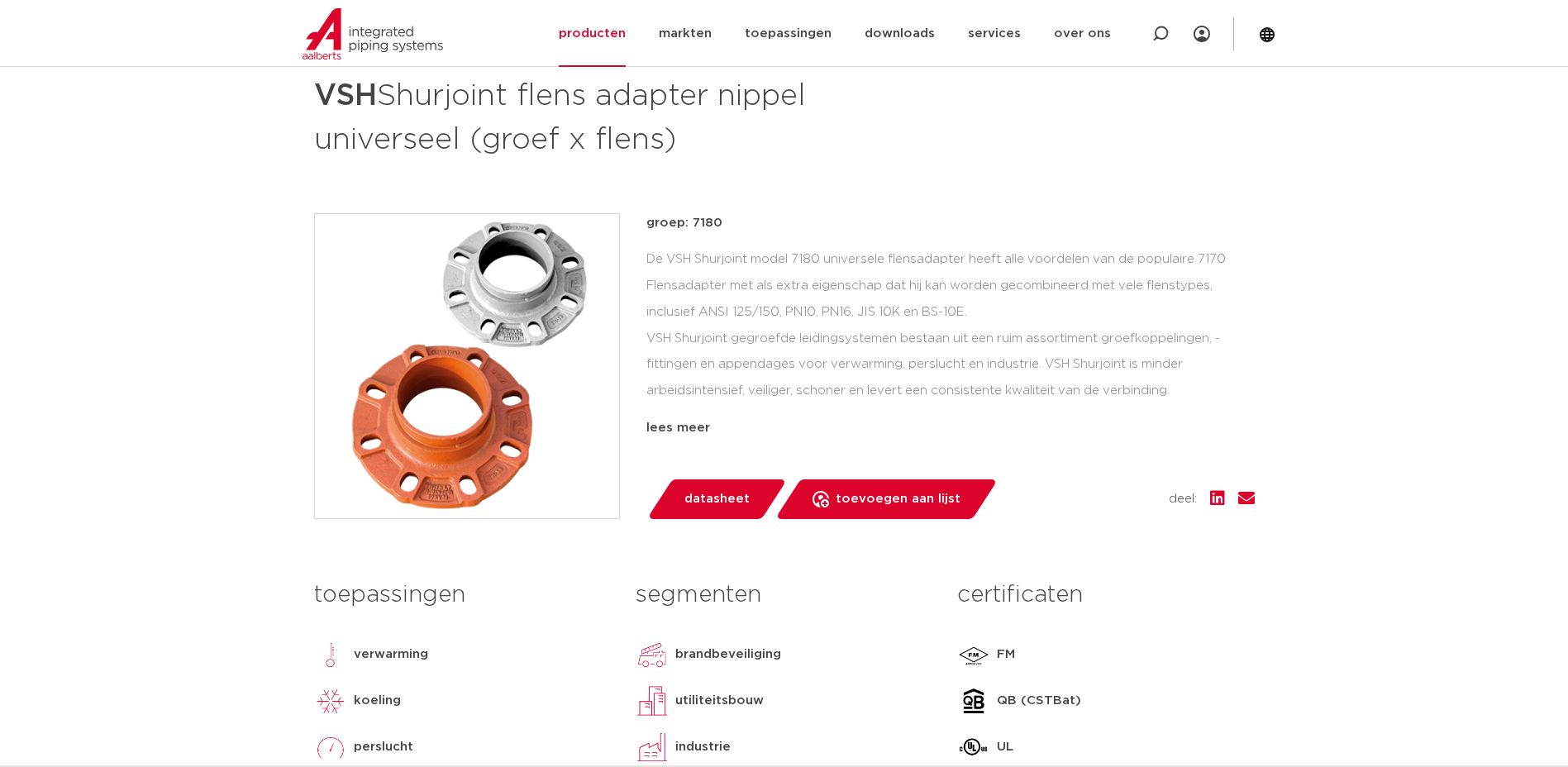
scroll to position [0, 0]
